Goal: Task Accomplishment & Management: Manage account settings

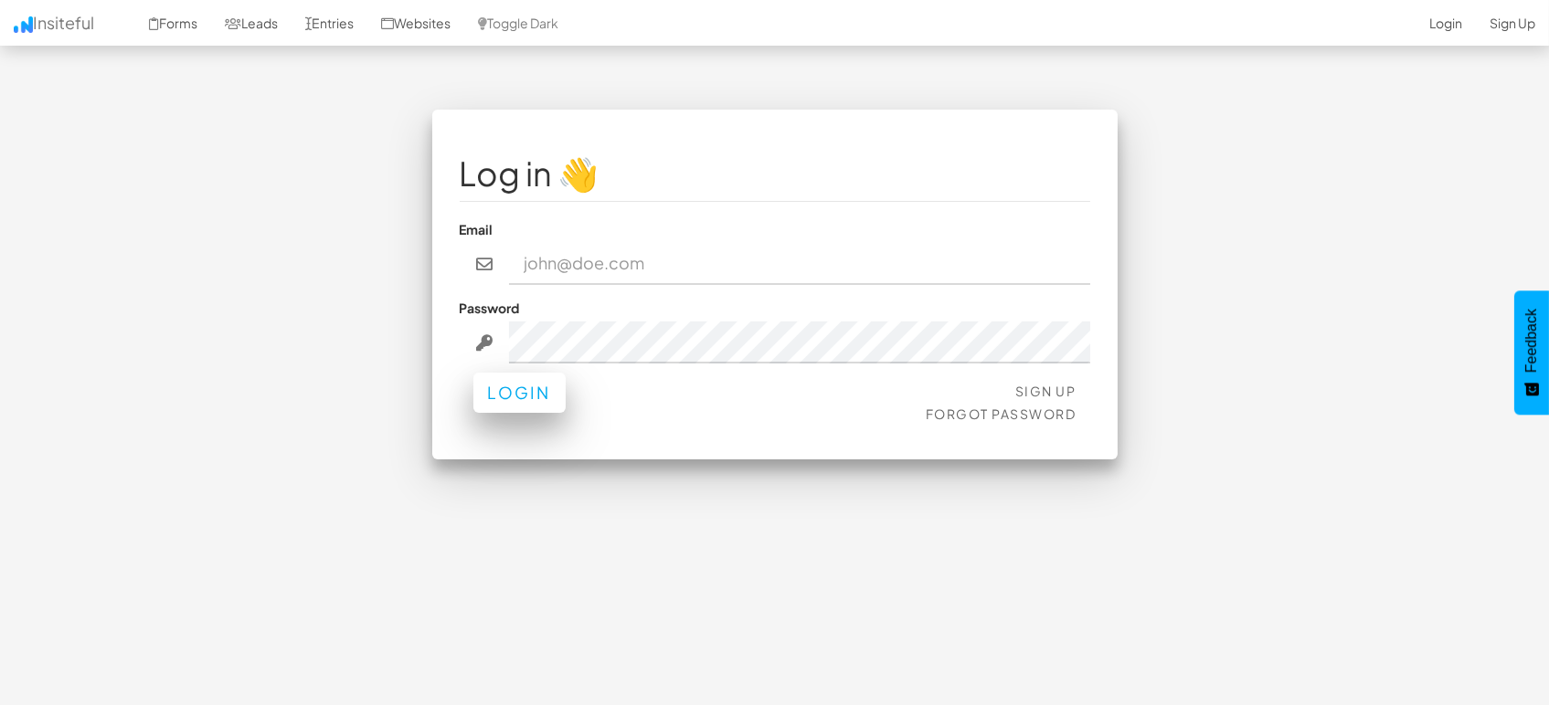
type input "[EMAIL_ADDRESS][DOMAIN_NAME]"
click at [525, 405] on button "Login" at bounding box center [519, 393] width 92 height 40
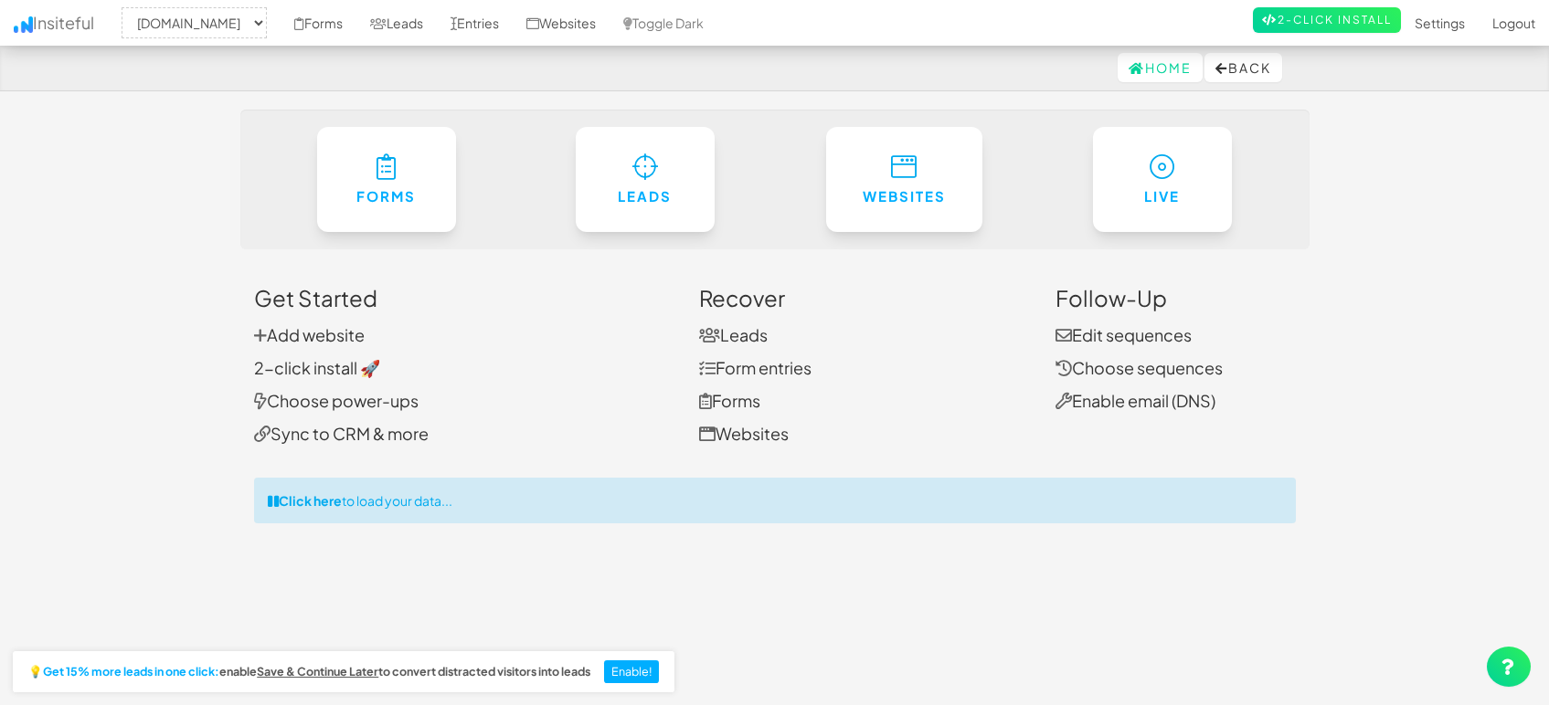
select select "1505"
click at [483, 20] on link "Entries" at bounding box center [475, 23] width 76 height 46
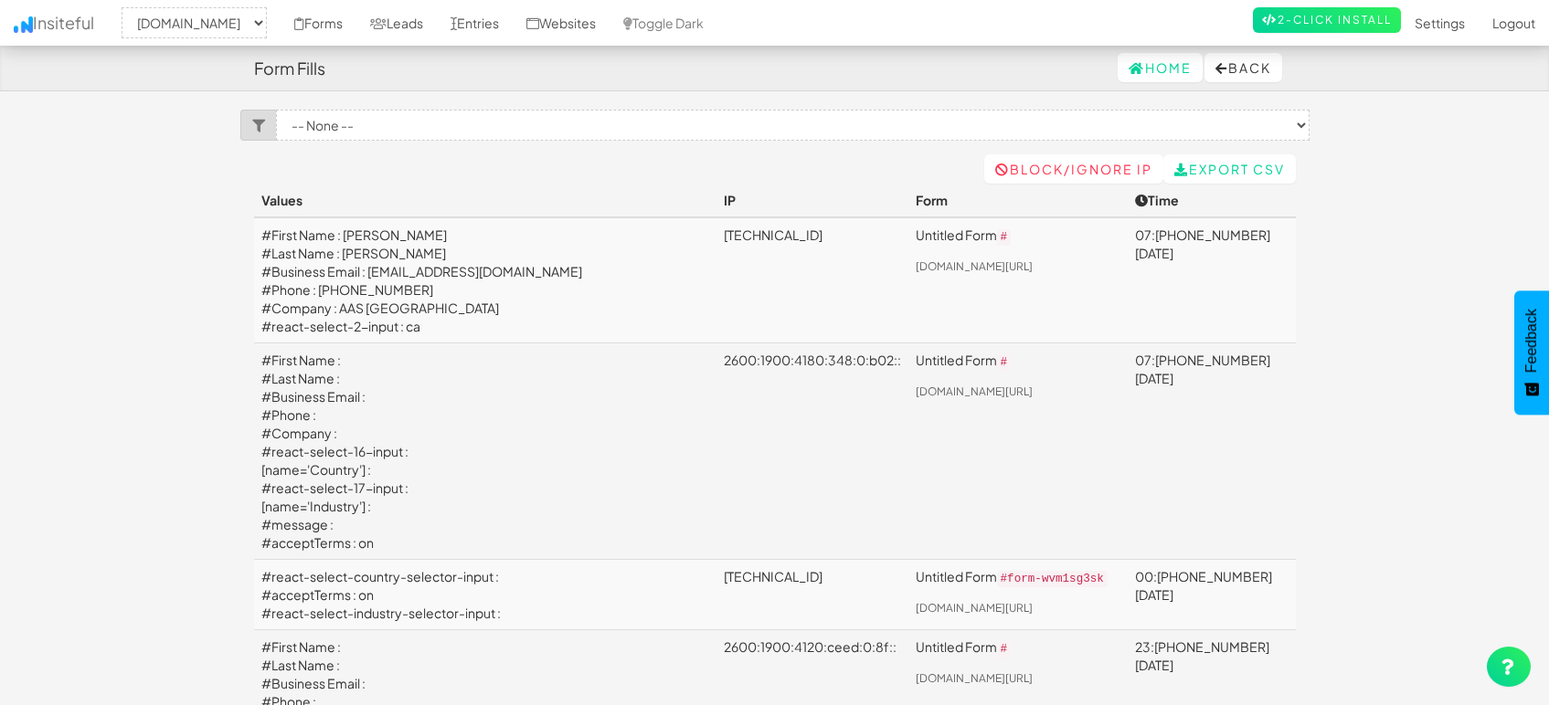
select select "1505"
click at [410, 26] on link "Leads" at bounding box center [396, 23] width 80 height 46
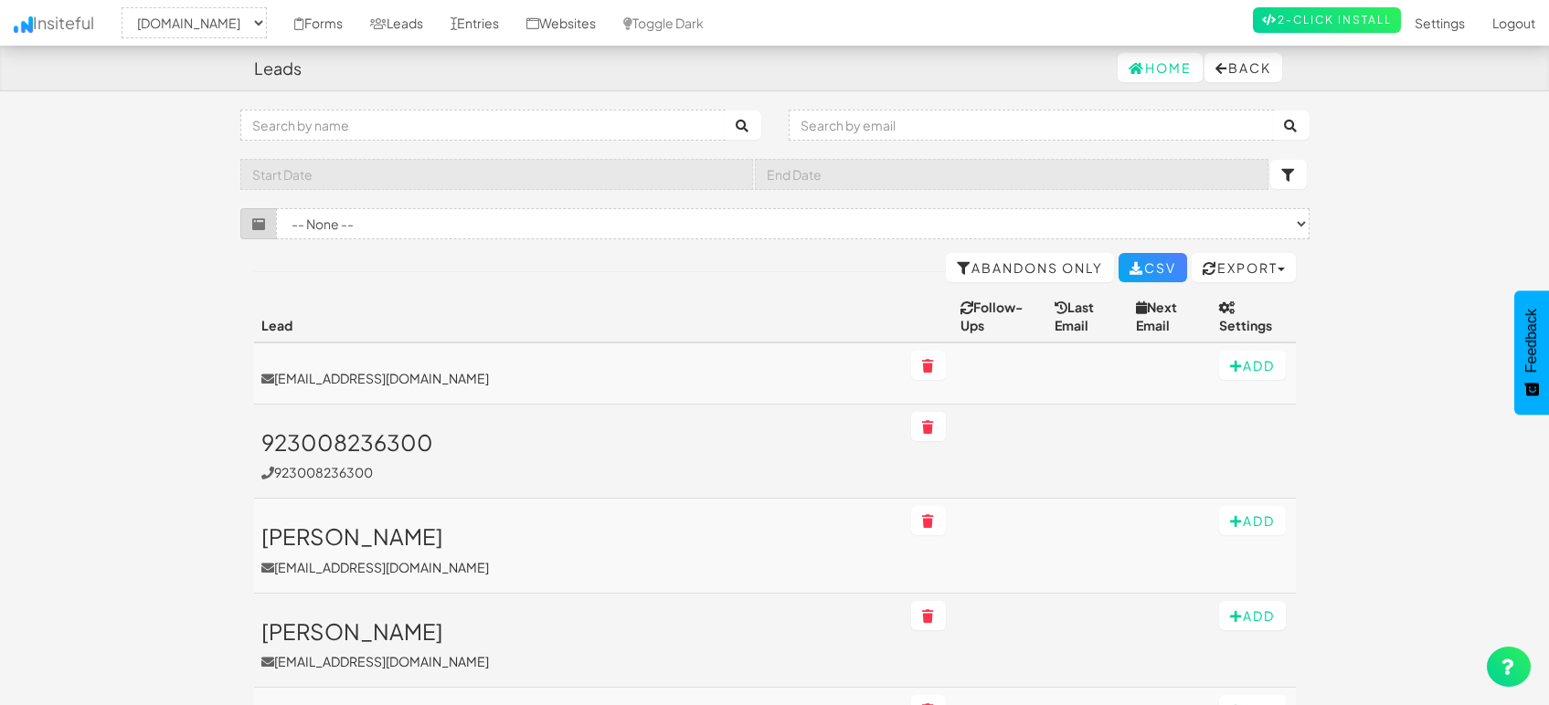
select select "1505"
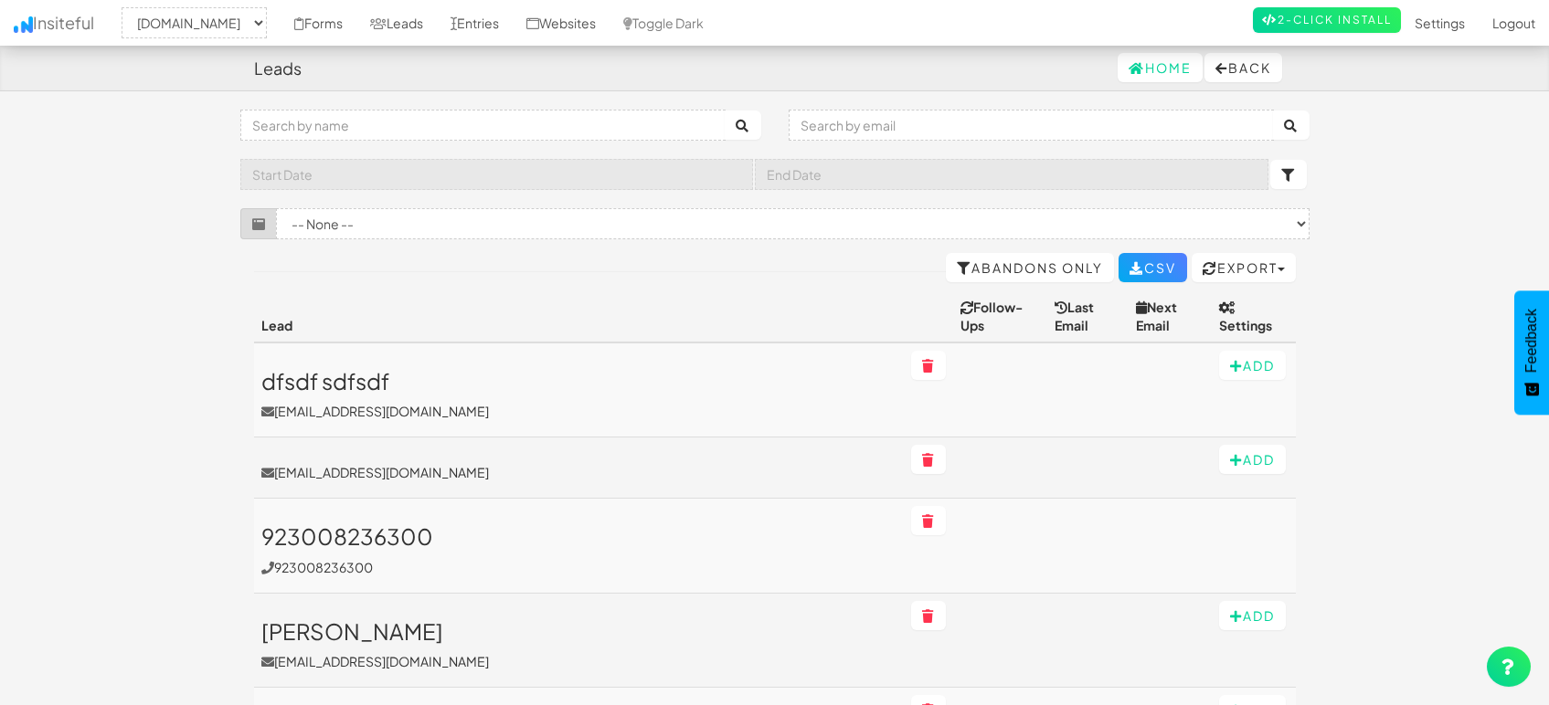
select select "1505"
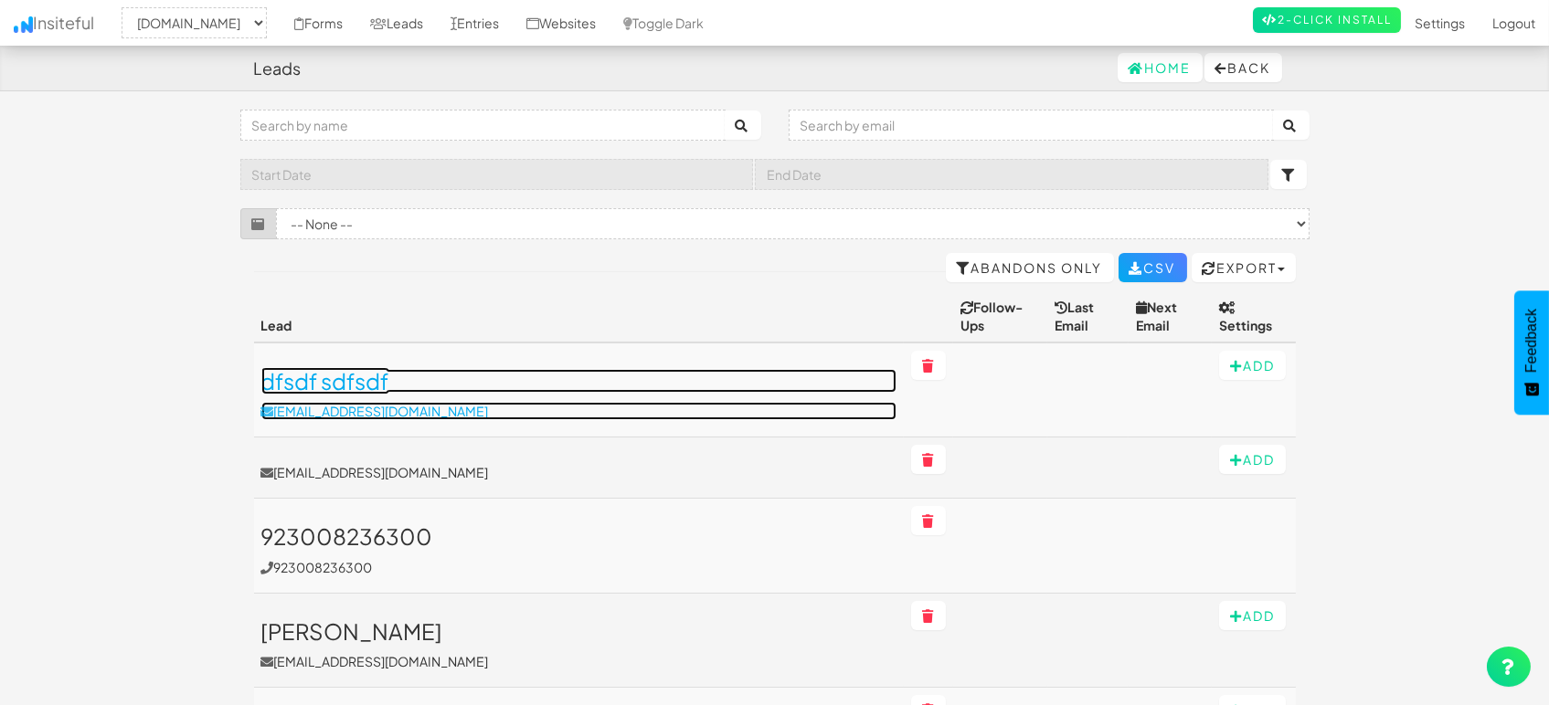
click at [345, 377] on link "dfsdf sdfsdf [EMAIL_ADDRESS][DOMAIN_NAME]" at bounding box center [579, 394] width 636 height 51
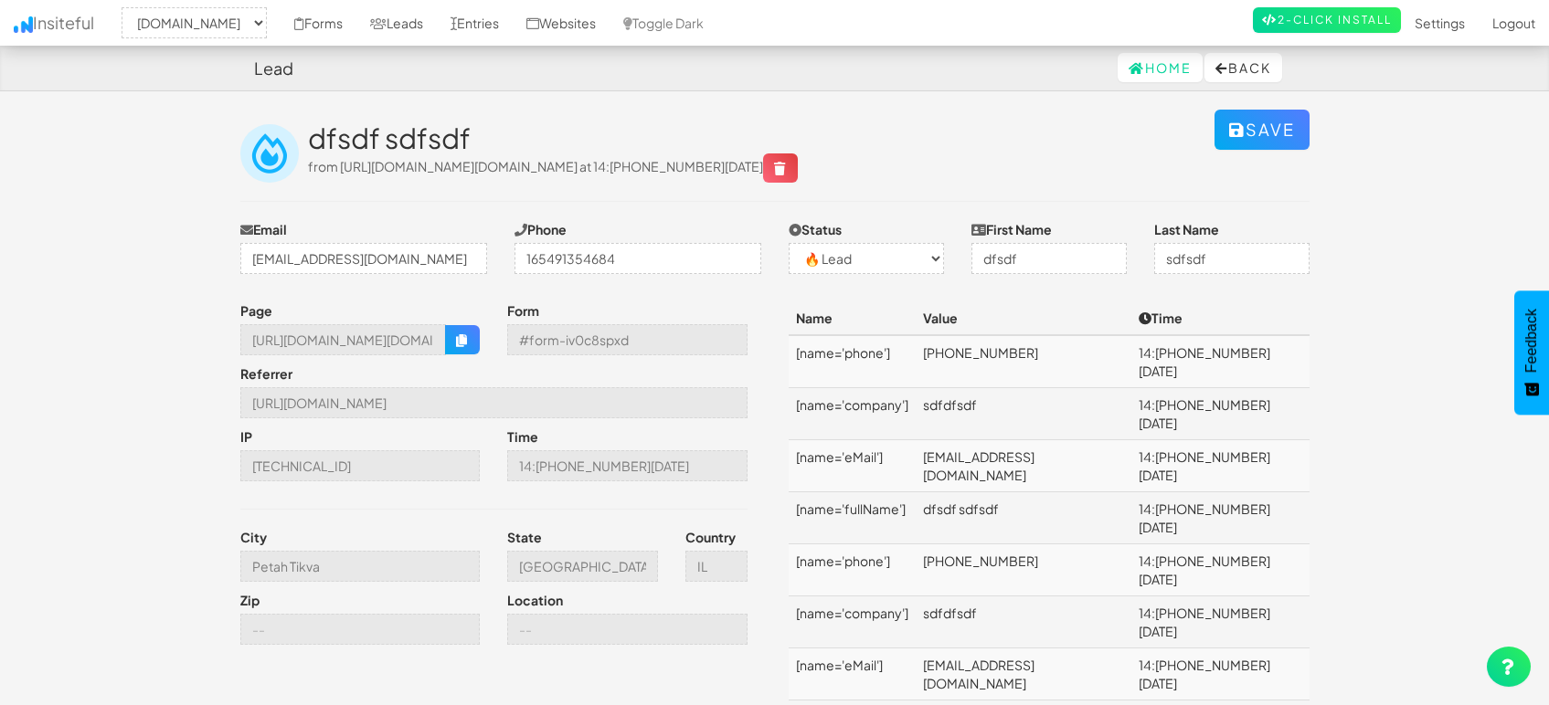
select select "1505"
select select "0"
click at [459, 19] on link "Entries" at bounding box center [475, 23] width 76 height 46
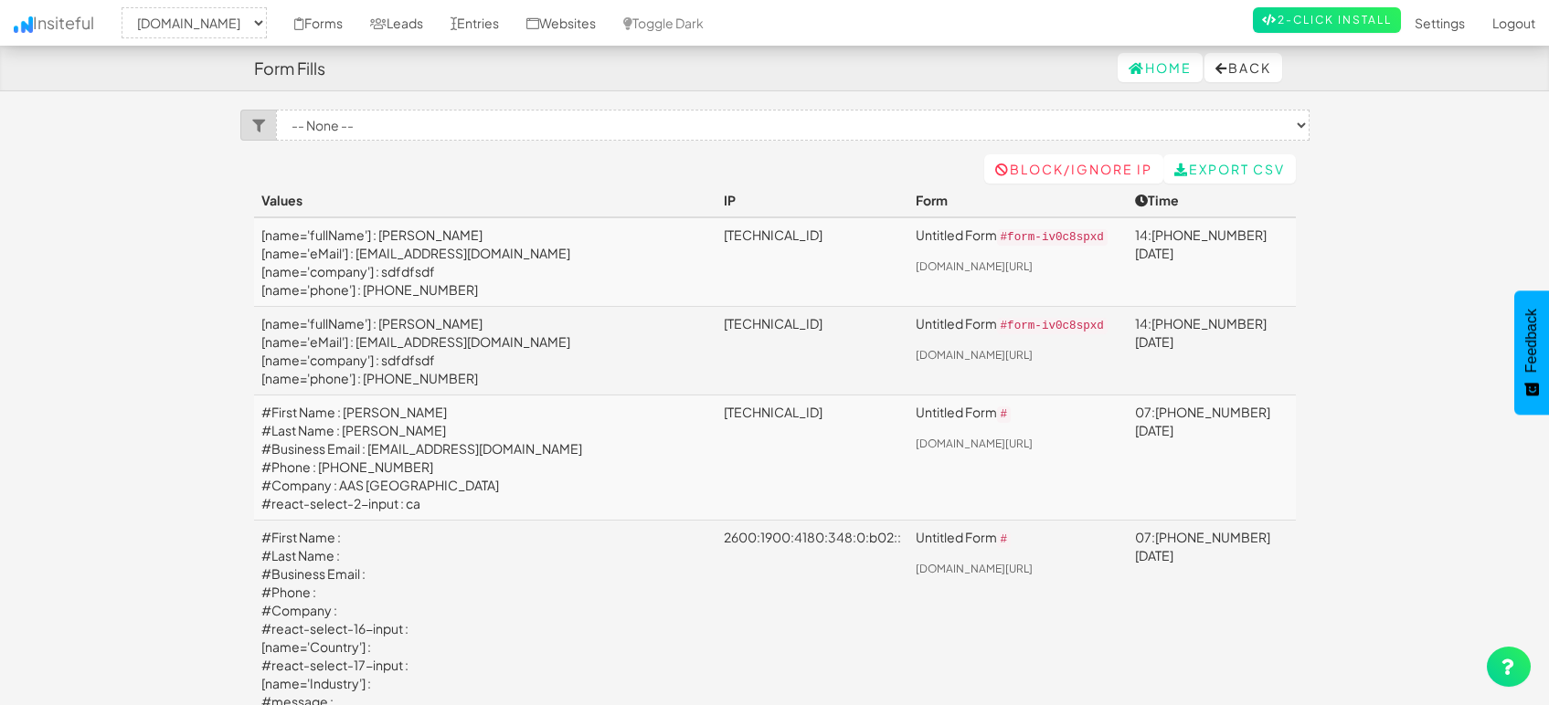
select select "1505"
